Goal: Find specific page/section: Find specific page/section

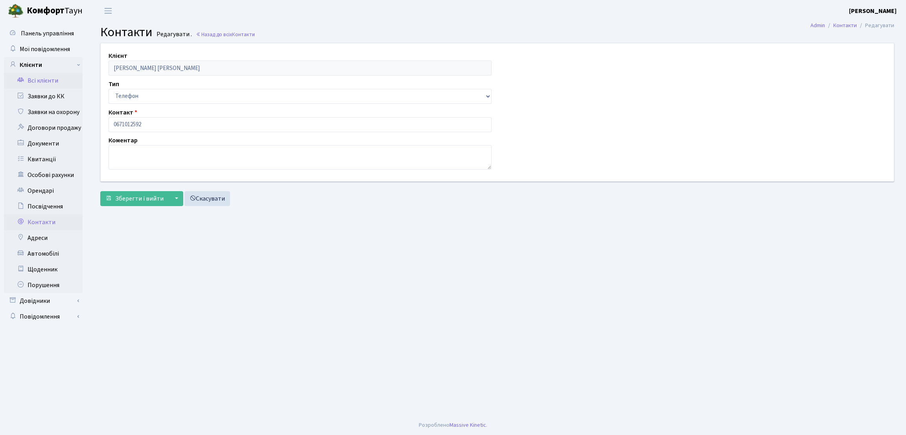
click at [48, 79] on link "Всі клієнти" at bounding box center [43, 81] width 79 height 16
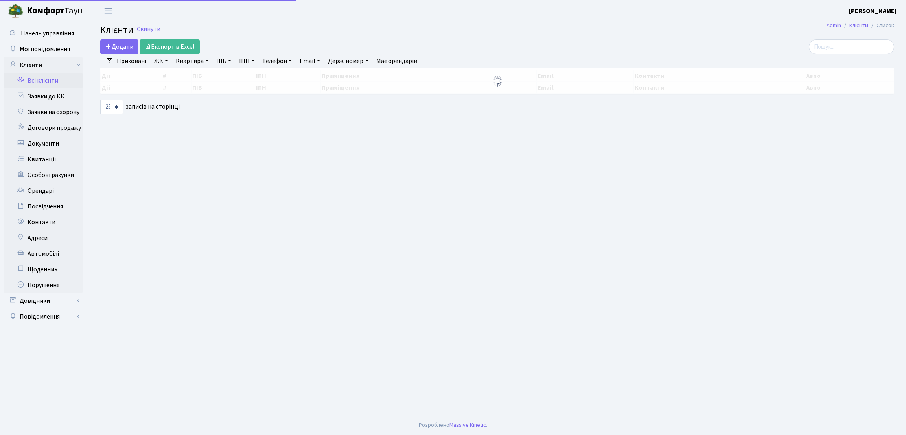
select select "25"
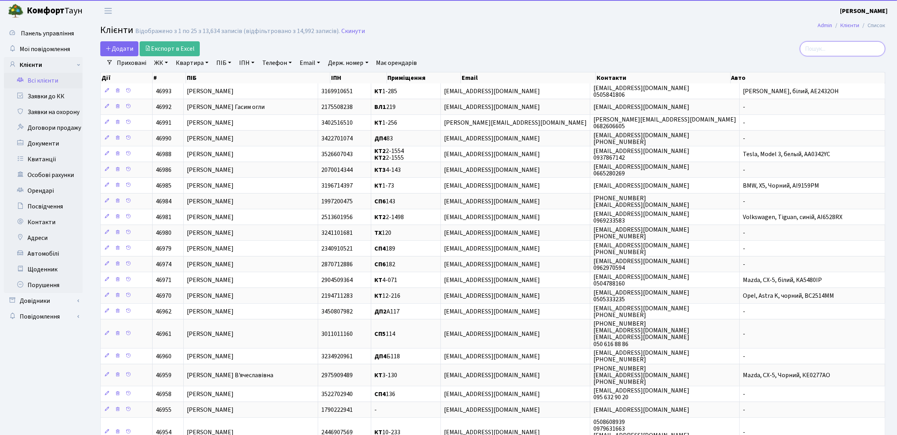
click at [843, 50] on input "search" at bounding box center [842, 48] width 85 height 15
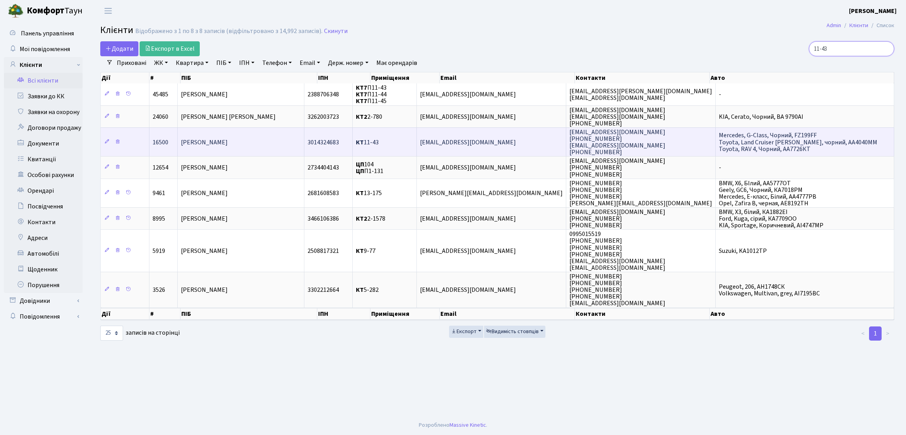
type input "11-43"
click at [228, 144] on span "[PERSON_NAME]" at bounding box center [204, 142] width 47 height 9
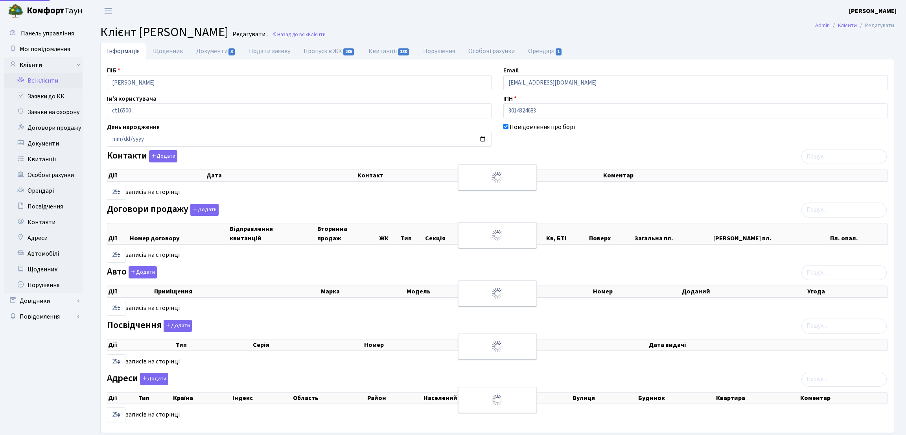
select select "25"
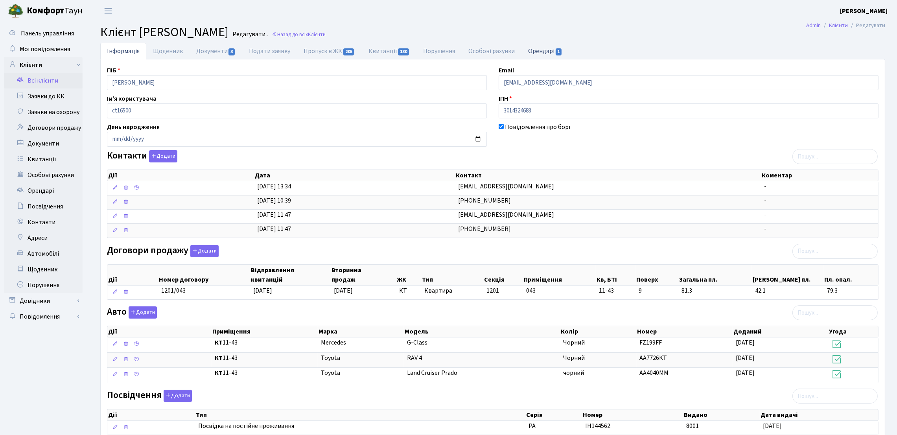
click at [546, 50] on link "Орендарі 1" at bounding box center [546, 51] width 48 height 16
select select "25"
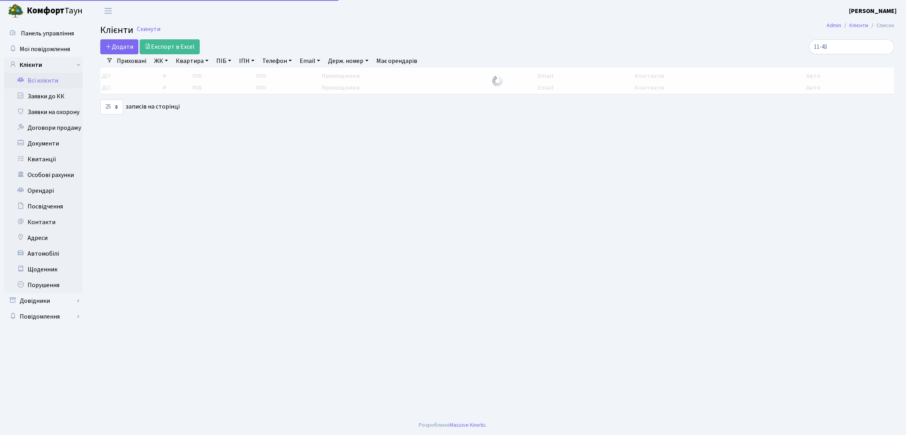
select select "25"
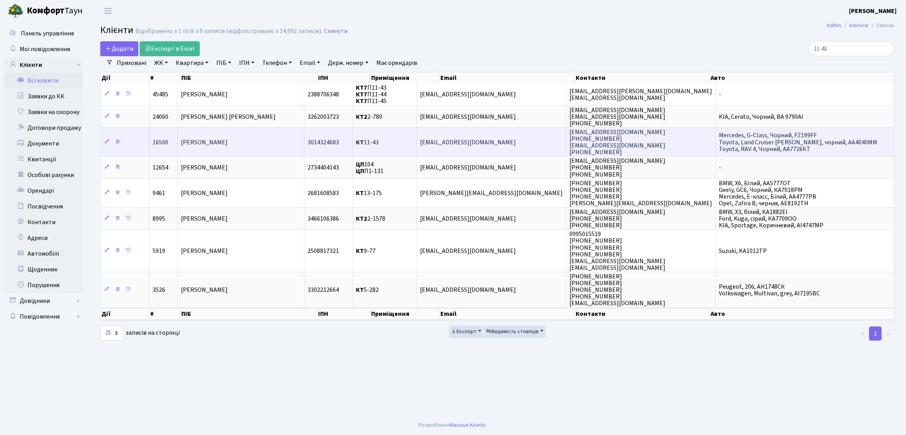
click at [228, 142] on span "[PERSON_NAME]" at bounding box center [204, 142] width 47 height 9
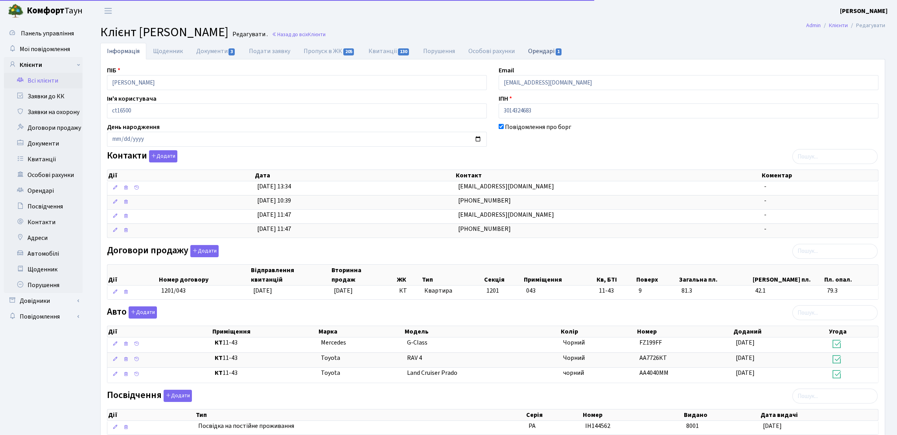
click at [535, 54] on link "Орендарі 1" at bounding box center [546, 51] width 48 height 16
select select "25"
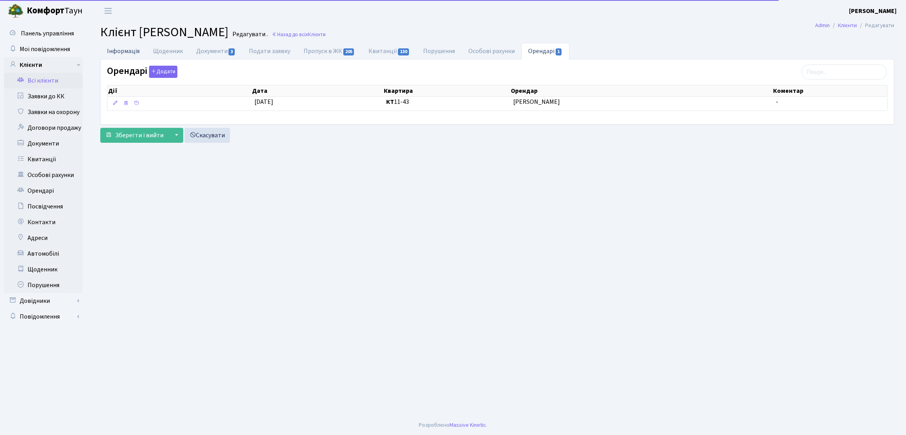
click at [135, 52] on link "Інформація" at bounding box center [123, 51] width 46 height 16
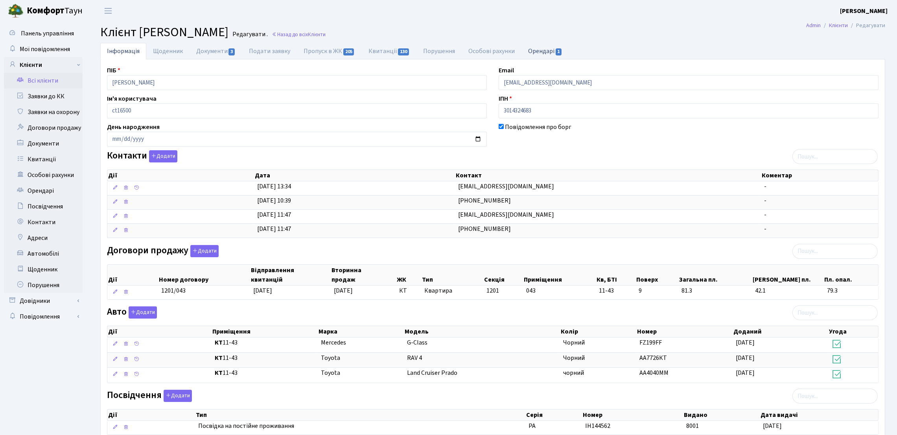
click at [554, 51] on link "Орендарі 1" at bounding box center [546, 51] width 48 height 16
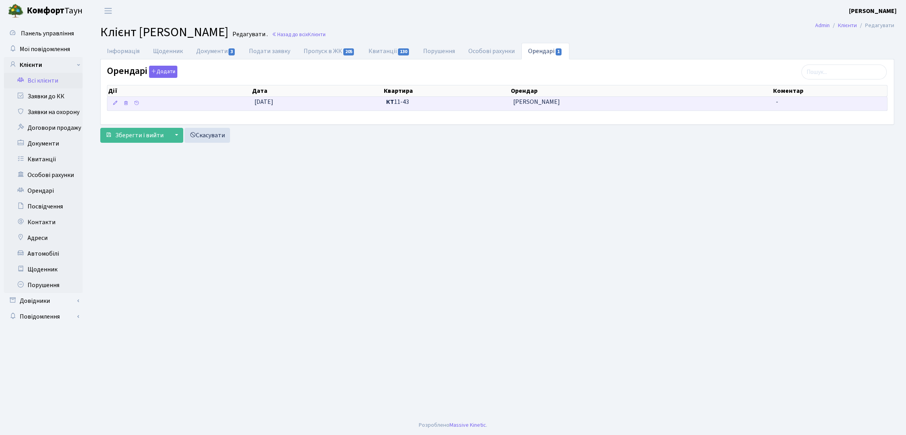
click at [553, 104] on span "[PERSON_NAME] Ігорівна" at bounding box center [641, 102] width 256 height 9
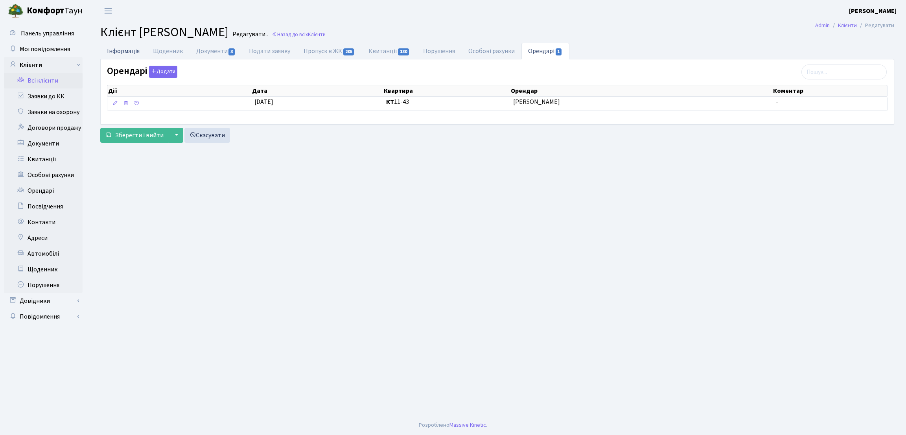
click at [125, 50] on link "Інформація" at bounding box center [123, 51] width 46 height 16
